Goal: Information Seeking & Learning: Learn about a topic

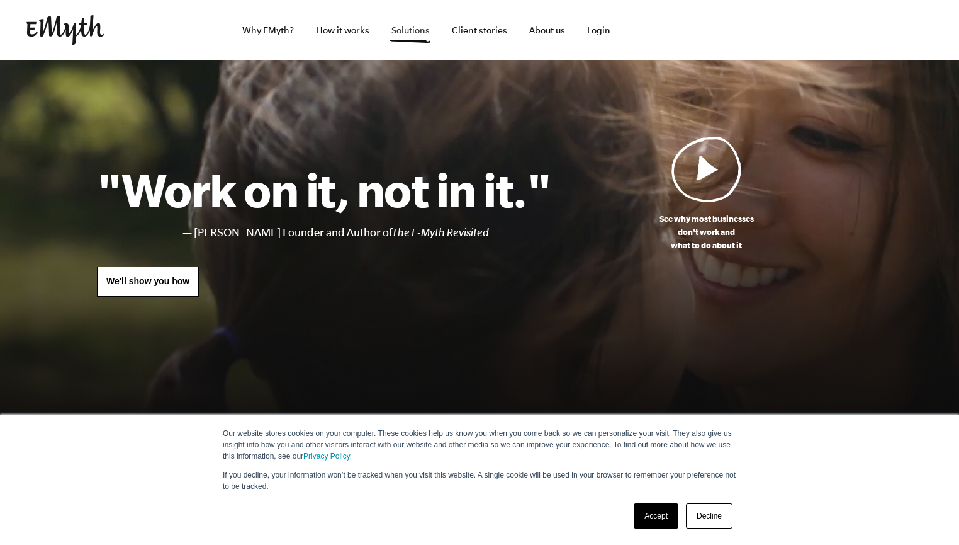
click at [405, 33] on link "Solutions" at bounding box center [411, 30] width 59 height 60
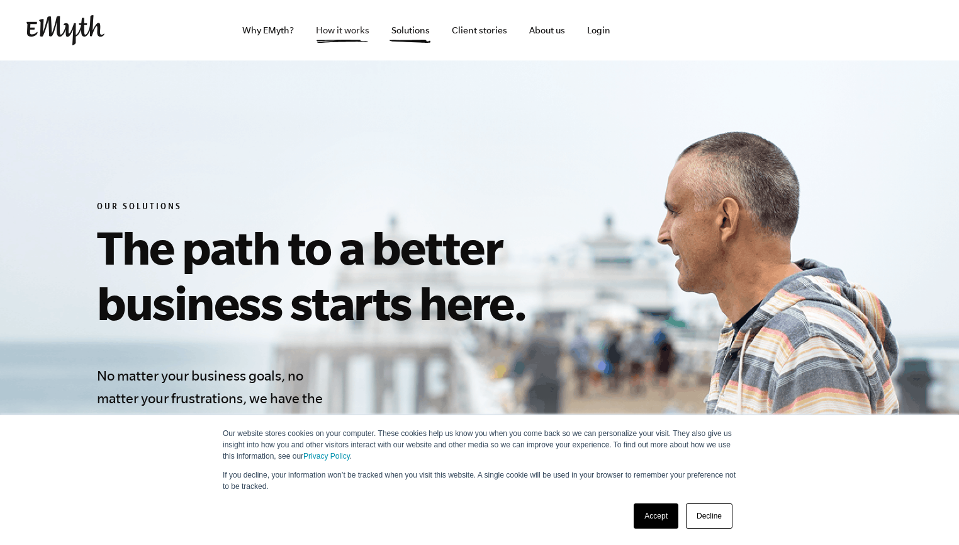
click at [322, 30] on link "How it works" at bounding box center [343, 30] width 74 height 60
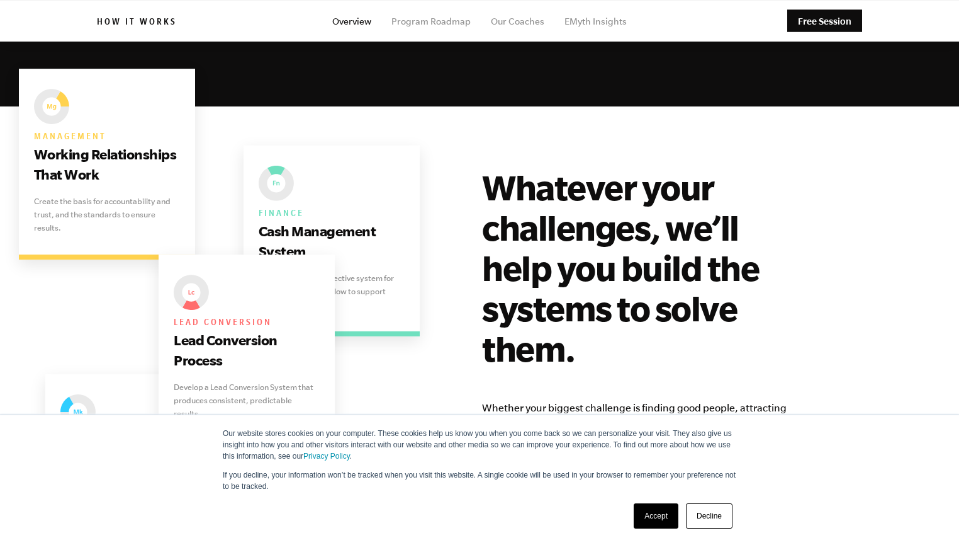
scroll to position [2900, 0]
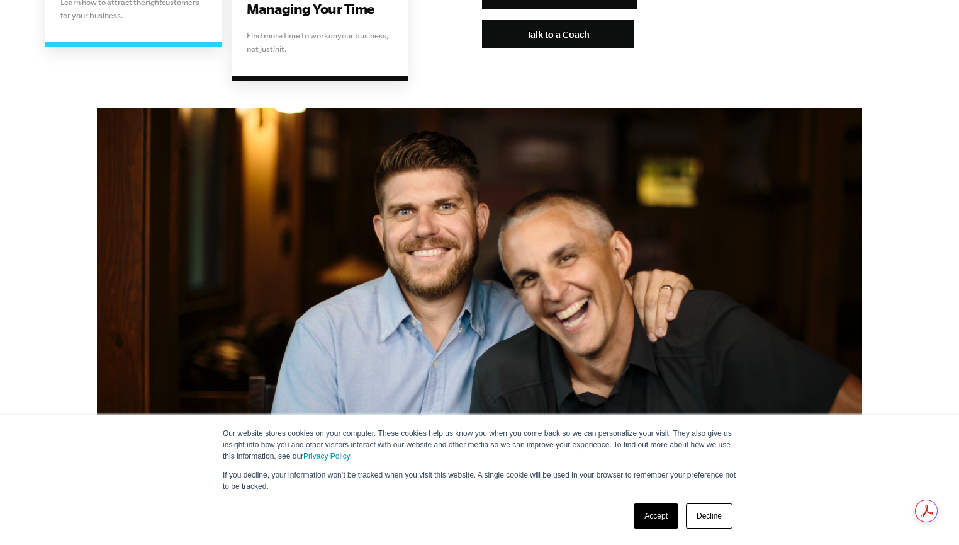
click at [709, 511] on link "Decline" at bounding box center [709, 515] width 47 height 25
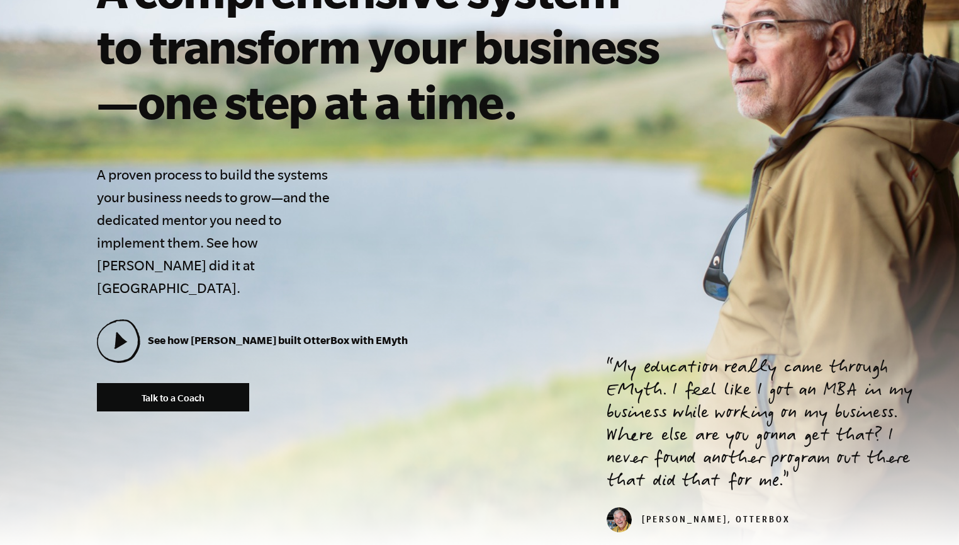
scroll to position [0, 0]
